Goal: Entertainment & Leisure: Browse casually

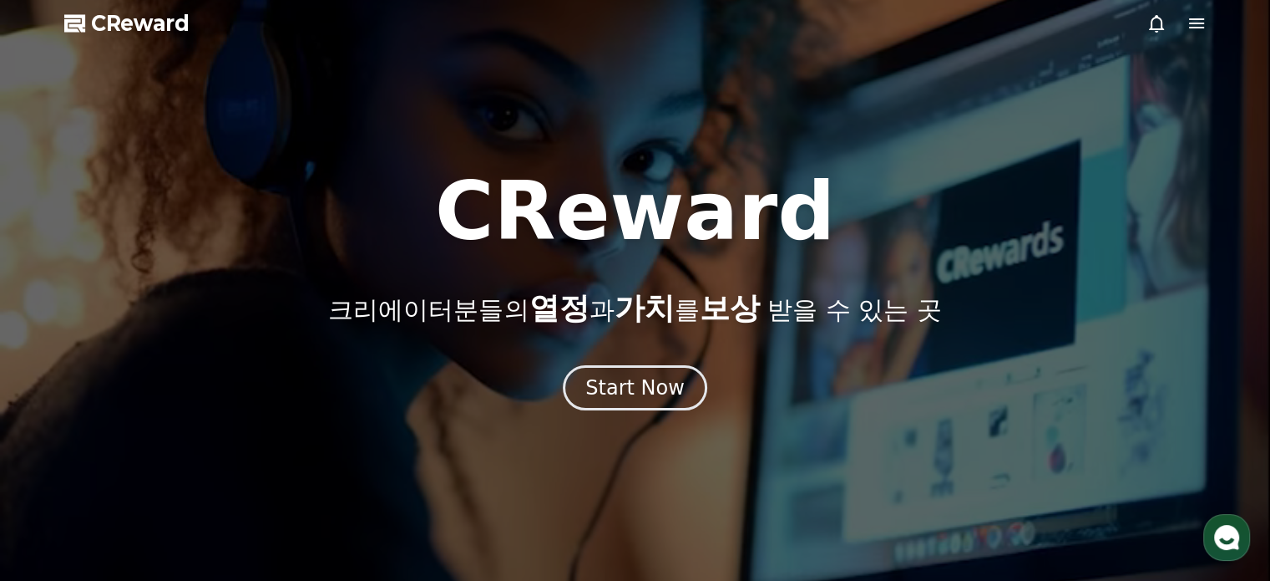
click at [702, 422] on div at bounding box center [635, 290] width 1270 height 581
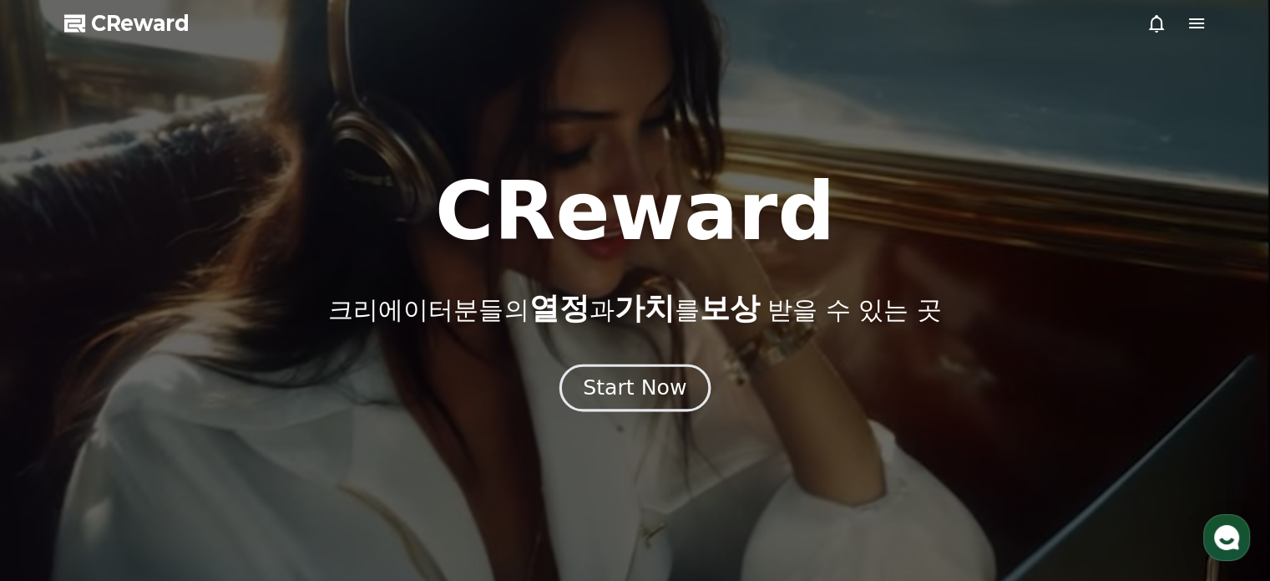
click at [668, 393] on div "Start Now" at bounding box center [635, 387] width 104 height 28
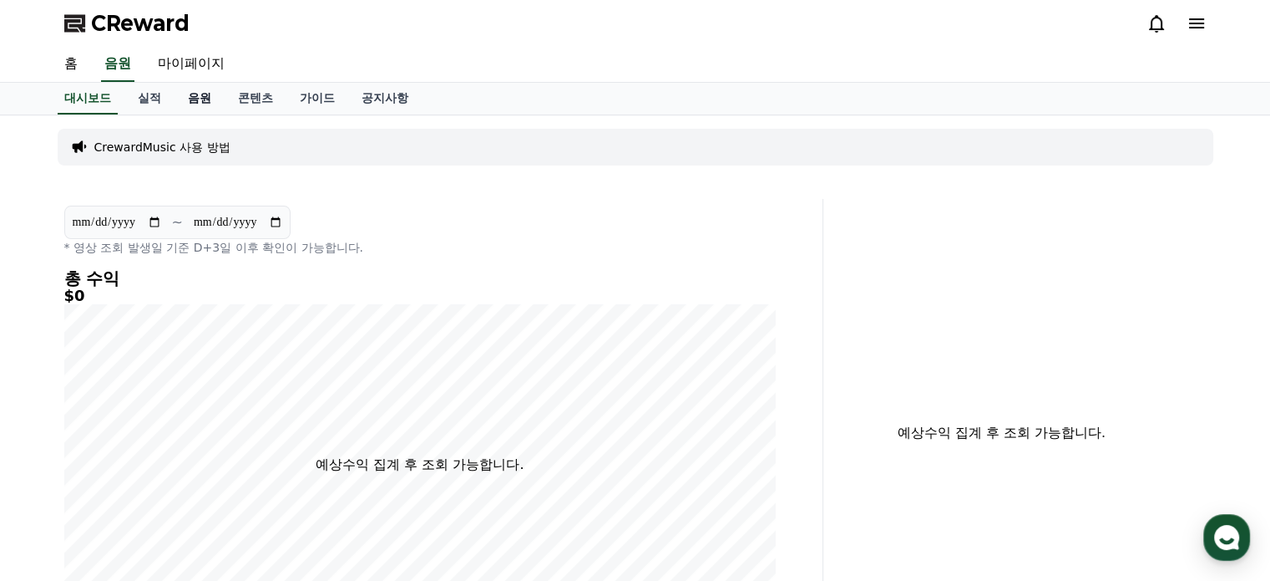
click at [195, 94] on link "음원" at bounding box center [200, 99] width 50 height 32
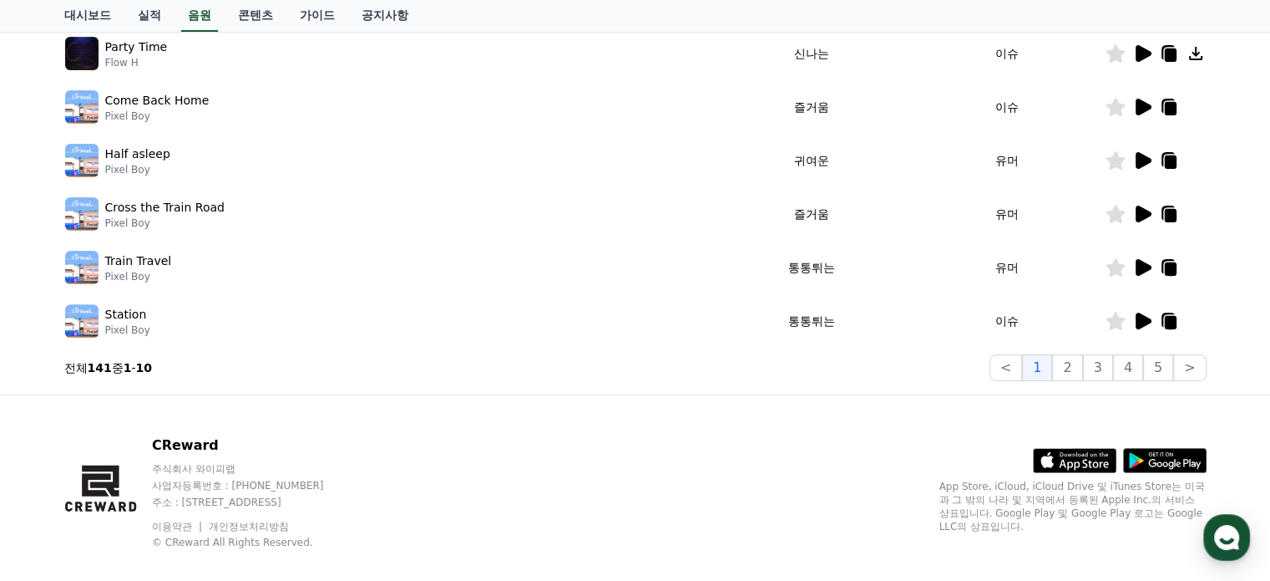
scroll to position [549, 0]
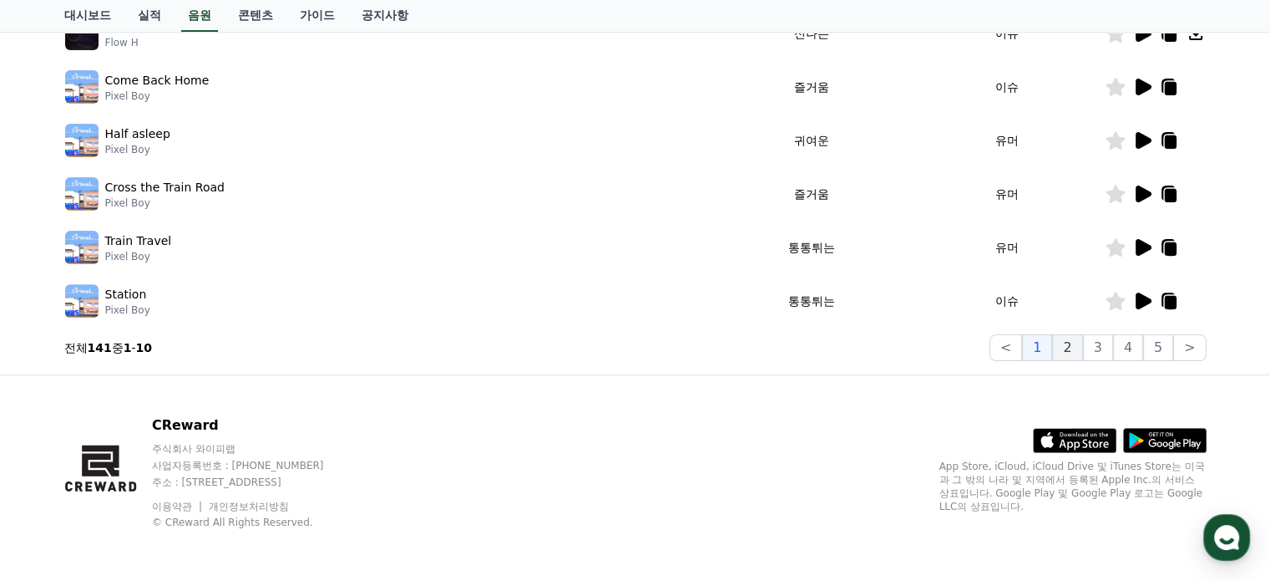
click at [1073, 347] on button "2" at bounding box center [1067, 347] width 30 height 27
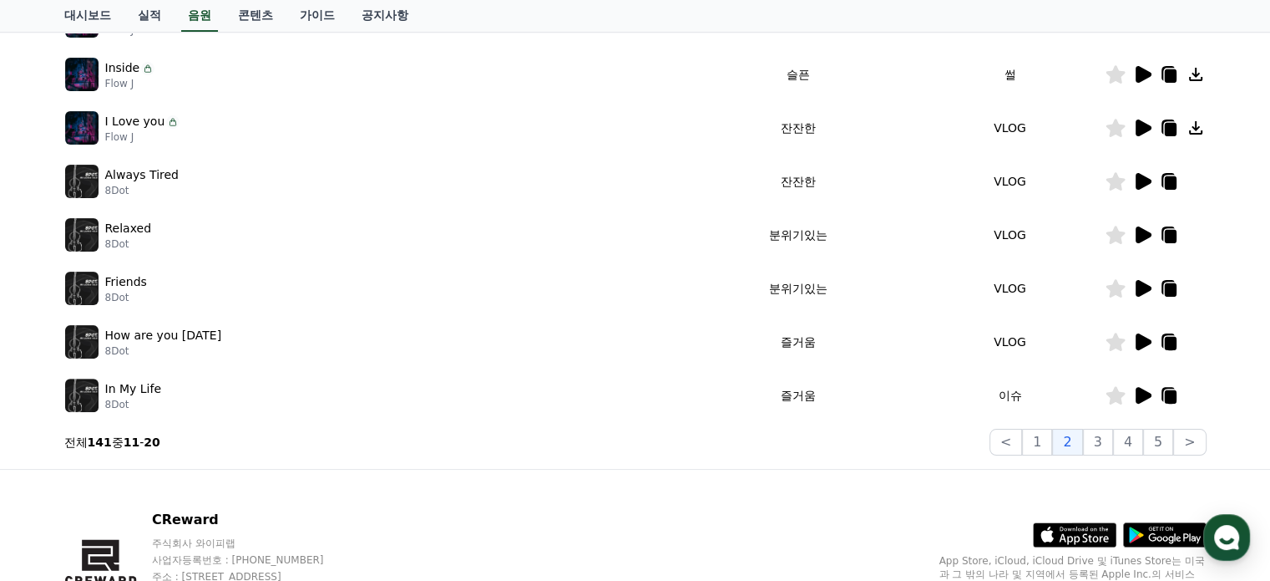
scroll to position [549, 0]
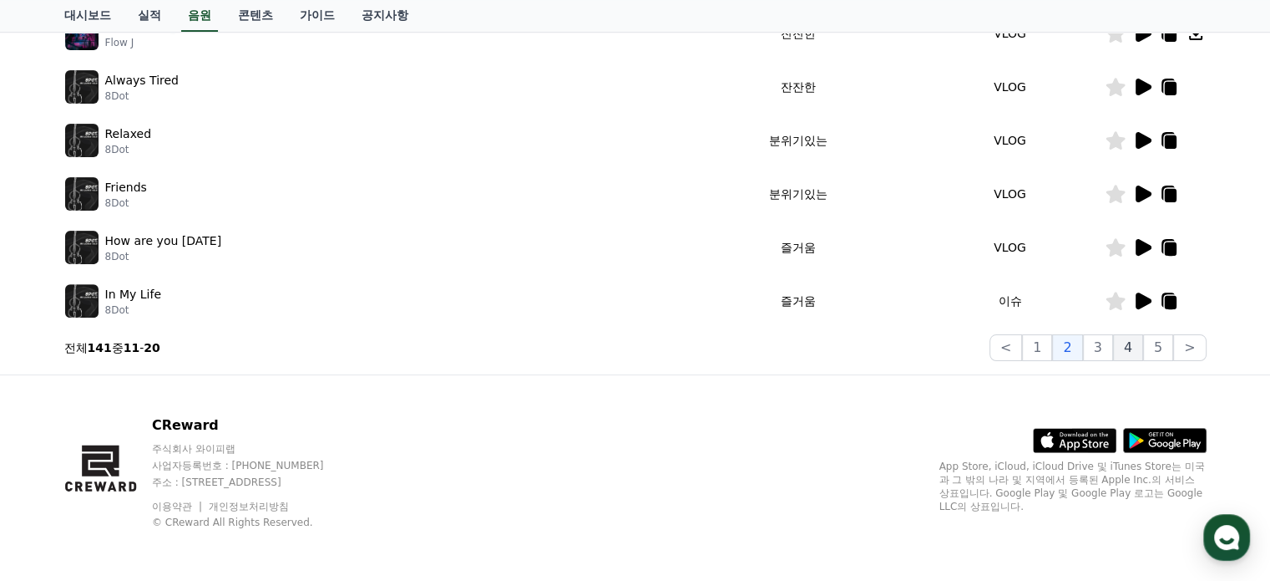
click at [1127, 346] on button "4" at bounding box center [1128, 347] width 30 height 27
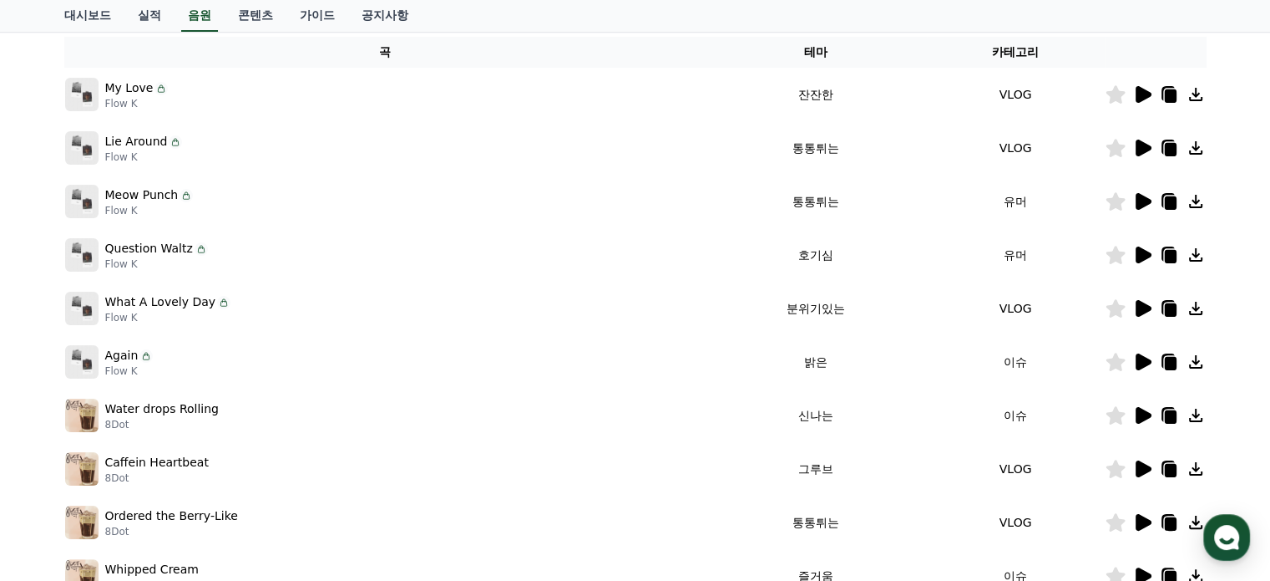
scroll to position [271, 0]
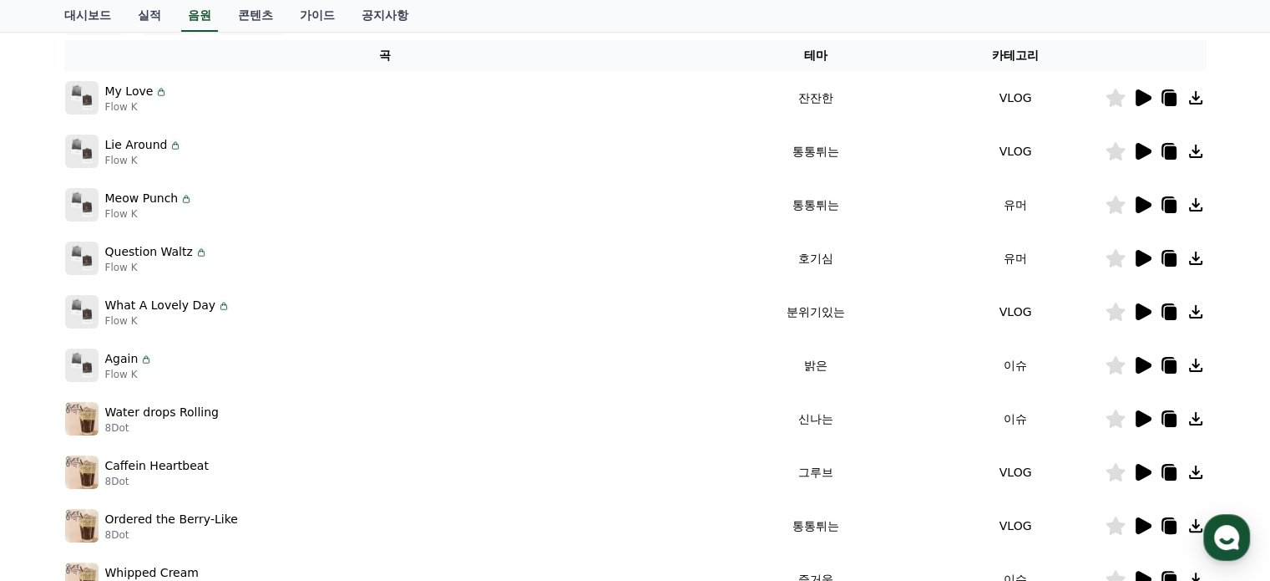
click at [1172, 99] on icon at bounding box center [1170, 99] width 12 height 13
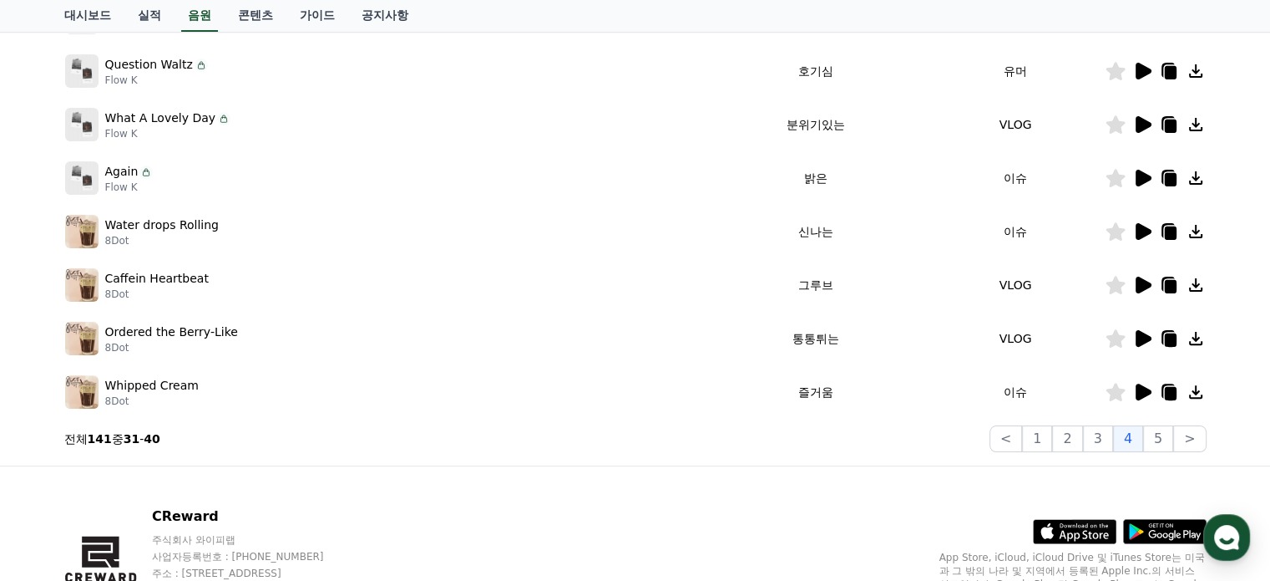
scroll to position [549, 0]
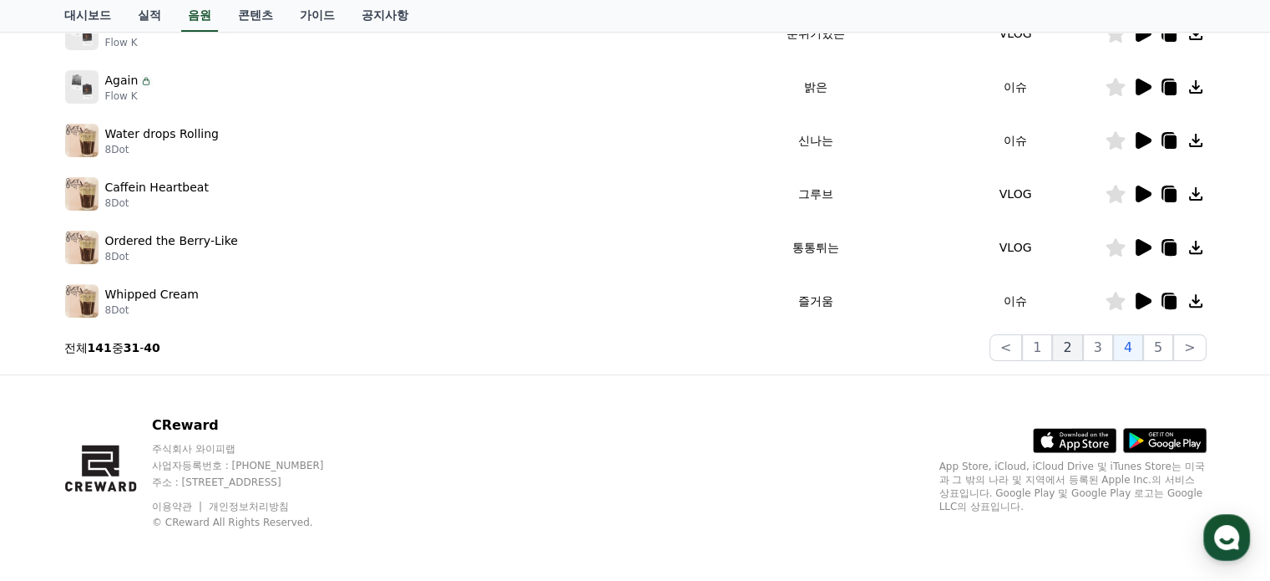
click at [1083, 350] on button "2" at bounding box center [1067, 347] width 30 height 27
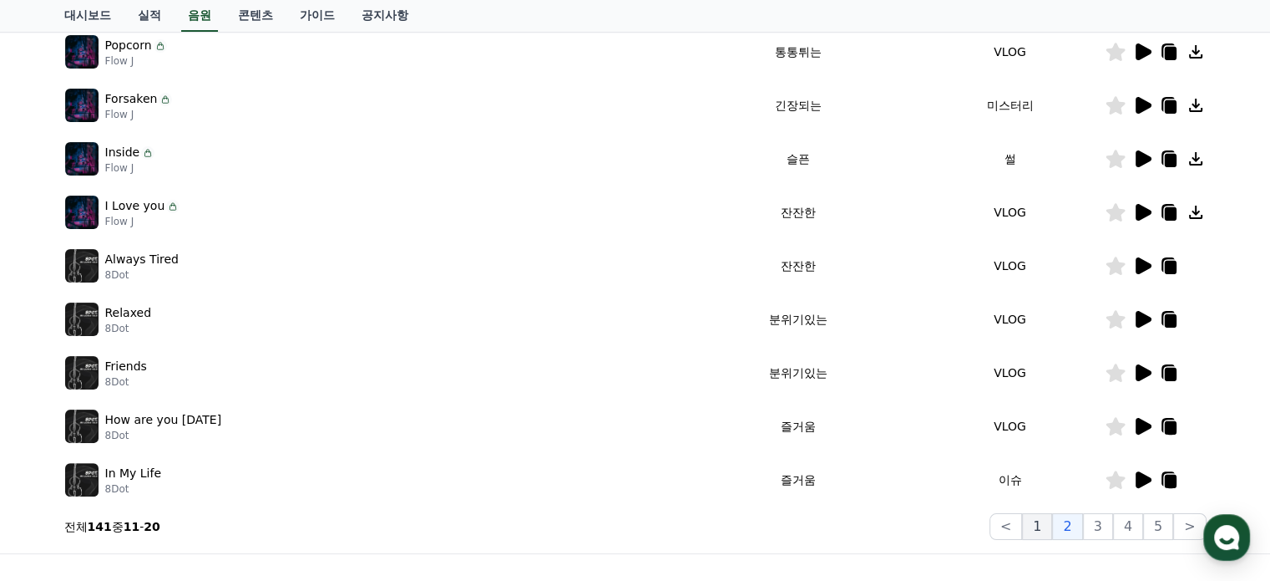
scroll to position [549, 0]
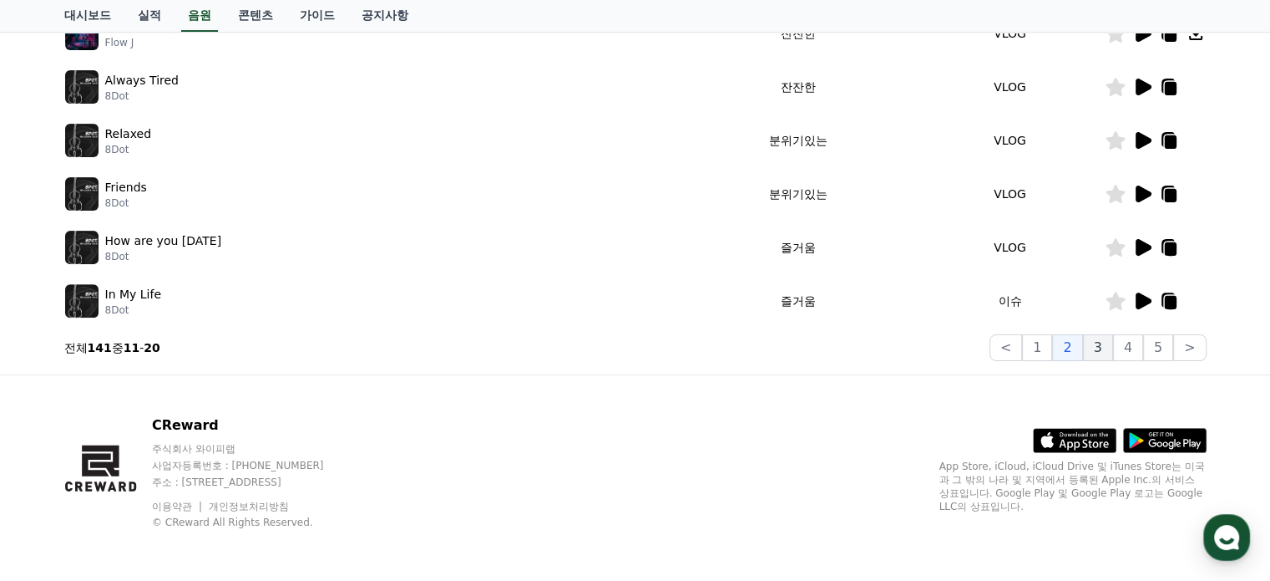
click at [1096, 347] on button "3" at bounding box center [1098, 347] width 30 height 27
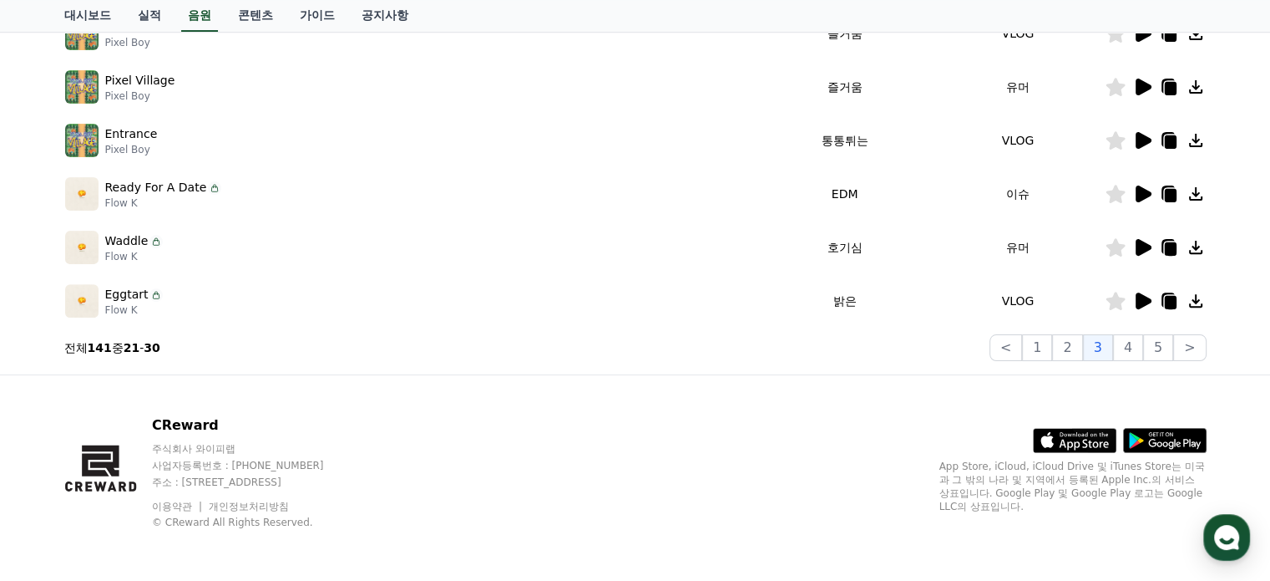
click at [1172, 301] on icon at bounding box center [1170, 302] width 12 height 13
click at [1136, 349] on button "4" at bounding box center [1128, 347] width 30 height 27
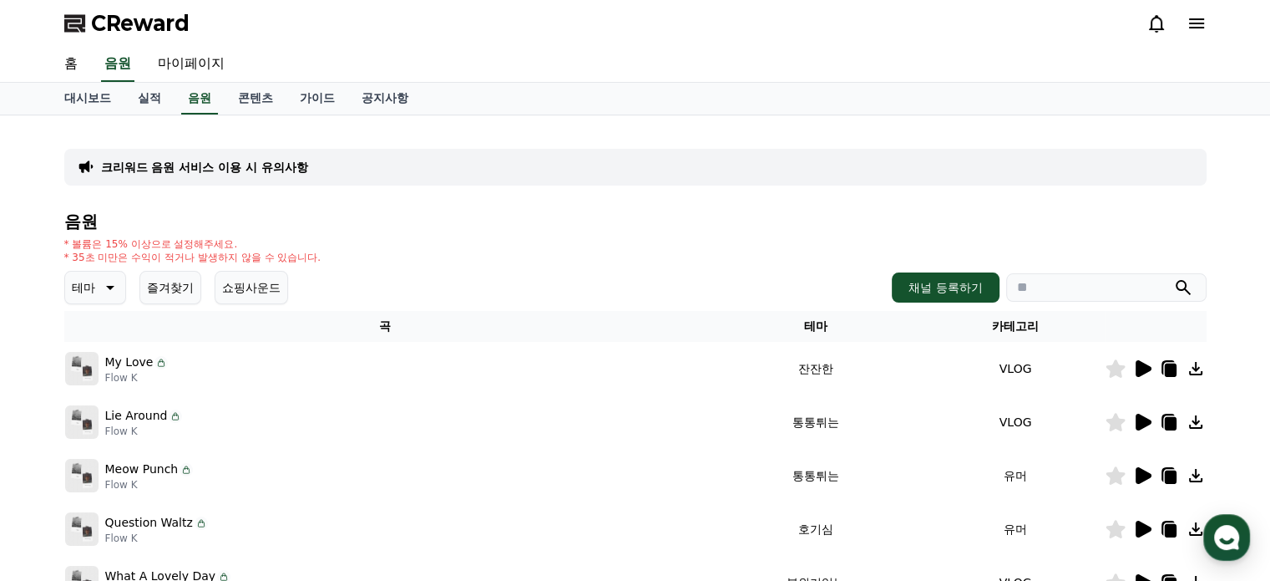
scroll to position [278, 0]
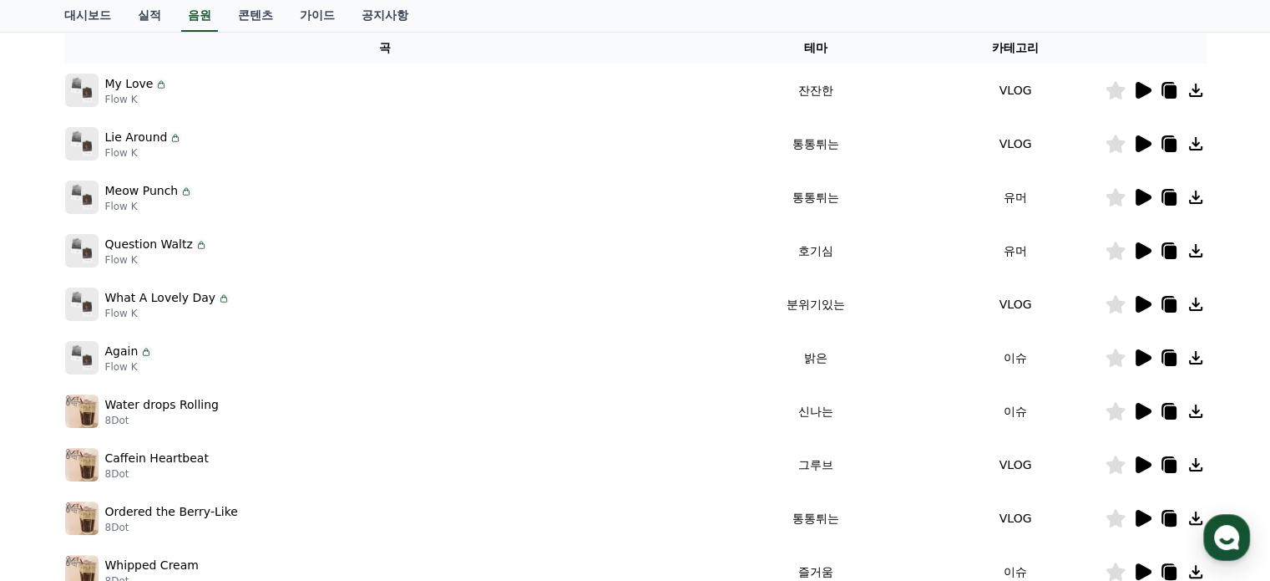
click at [1169, 89] on icon at bounding box center [1170, 91] width 12 height 13
